Goal: Navigation & Orientation: Find specific page/section

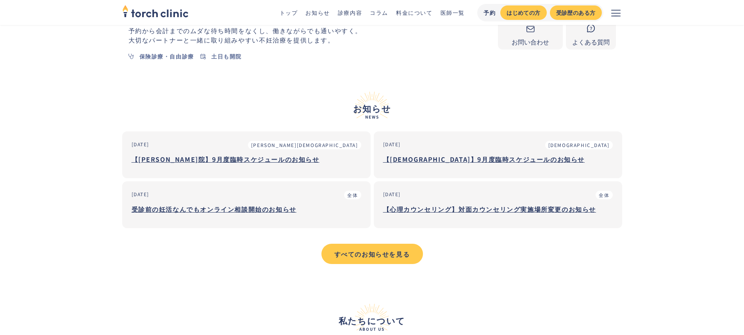
scroll to position [234, 0]
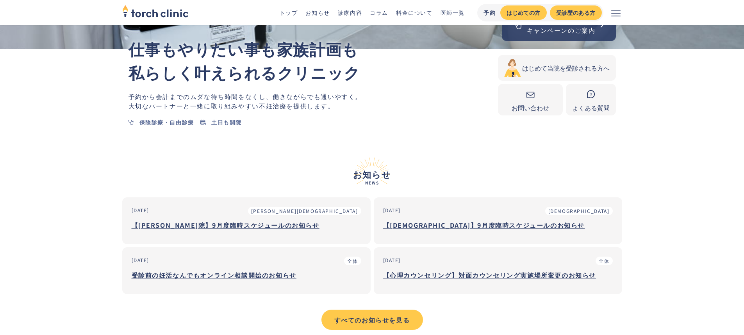
click at [445, 224] on h3 "【[DEMOGRAPHIC_DATA]】9月度臨時スケジュールのお知らせ" at bounding box center [498, 225] width 230 height 12
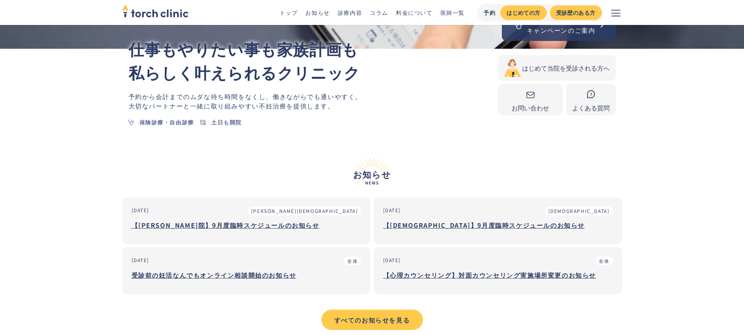
click at [453, 13] on link "医師一覧" at bounding box center [452, 13] width 24 height 8
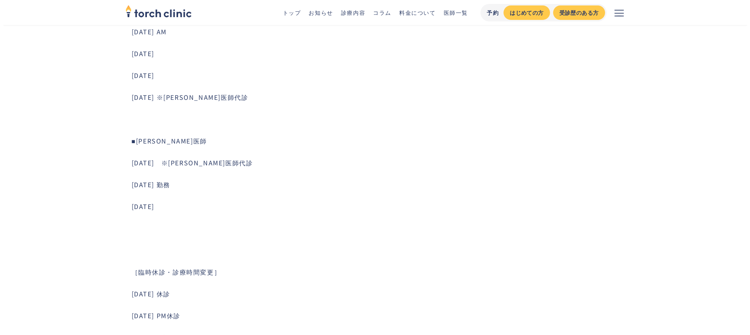
scroll to position [125, 0]
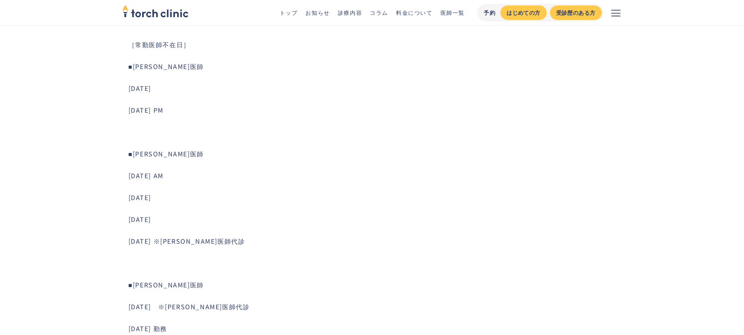
click at [618, 12] on icon "メニューを開く" at bounding box center [615, 12] width 9 height 9
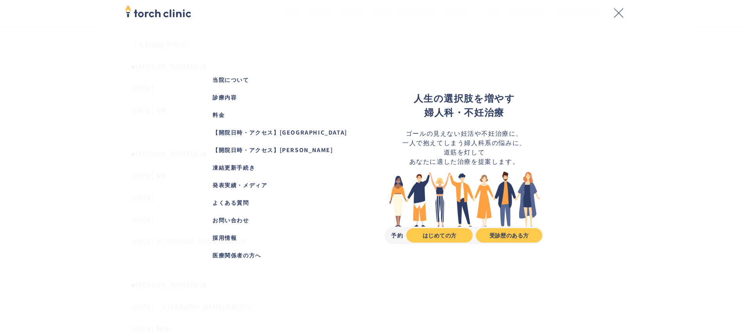
click at [144, 16] on img at bounding box center [158, 10] width 66 height 17
click at [154, 14] on img at bounding box center [158, 10] width 66 height 17
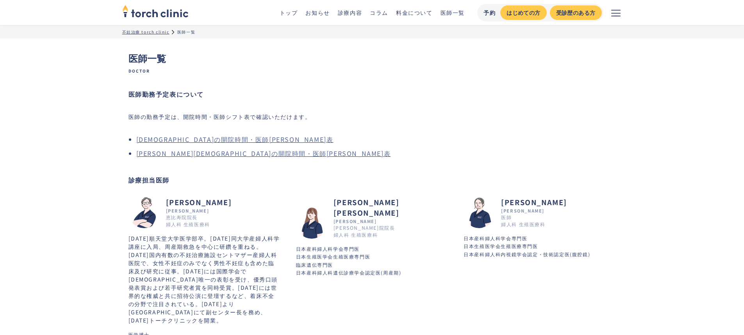
click at [294, 11] on link "トップ" at bounding box center [289, 13] width 18 height 8
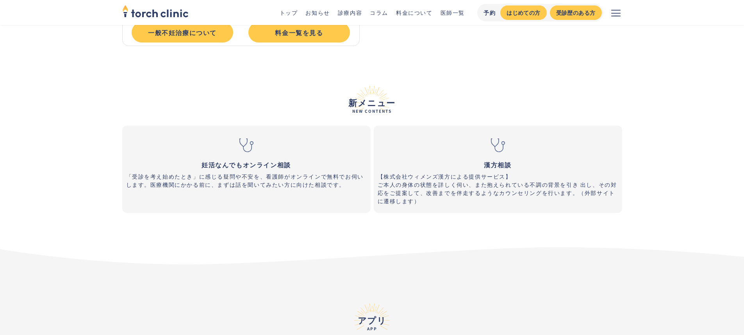
scroll to position [2811, 0]
click at [620, 15] on button "メニューを開く" at bounding box center [615, 12] width 25 height 25
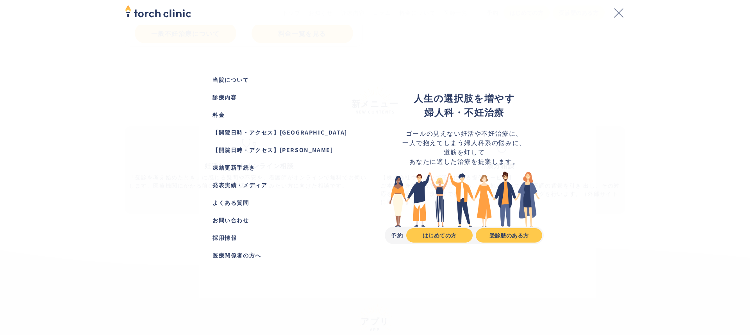
click at [232, 134] on div "【開院日時・アクセス】[GEOGRAPHIC_DATA]" at bounding box center [285, 132] width 146 height 8
